Goal: Transaction & Acquisition: Purchase product/service

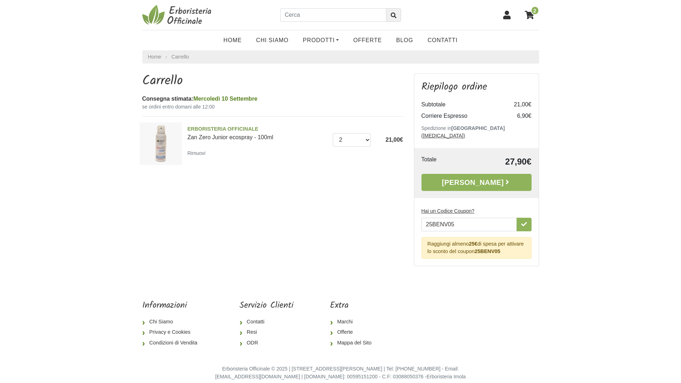
click at [500, 249] on b "25BENV05" at bounding box center [488, 252] width 26 height 6
copy b "25BENV05"
click at [308, 15] on input "text" at bounding box center [333, 15] width 106 height 14
type input "ecospray"
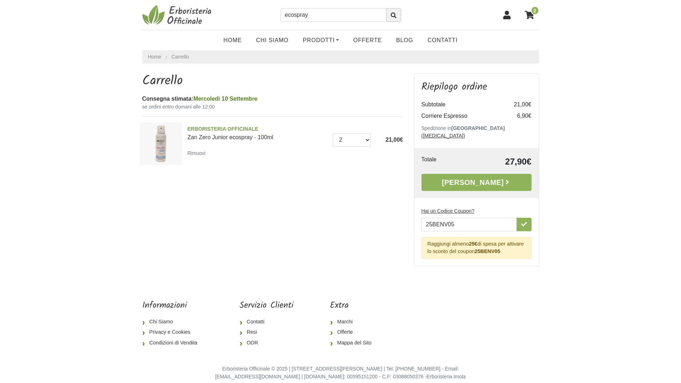
click at [395, 17] on icon "submit" at bounding box center [394, 16] width 6 height 6
click at [214, 130] on span "ERBORISTERIA OFFICINALE" at bounding box center [257, 129] width 140 height 8
